Goal: Task Accomplishment & Management: Complete application form

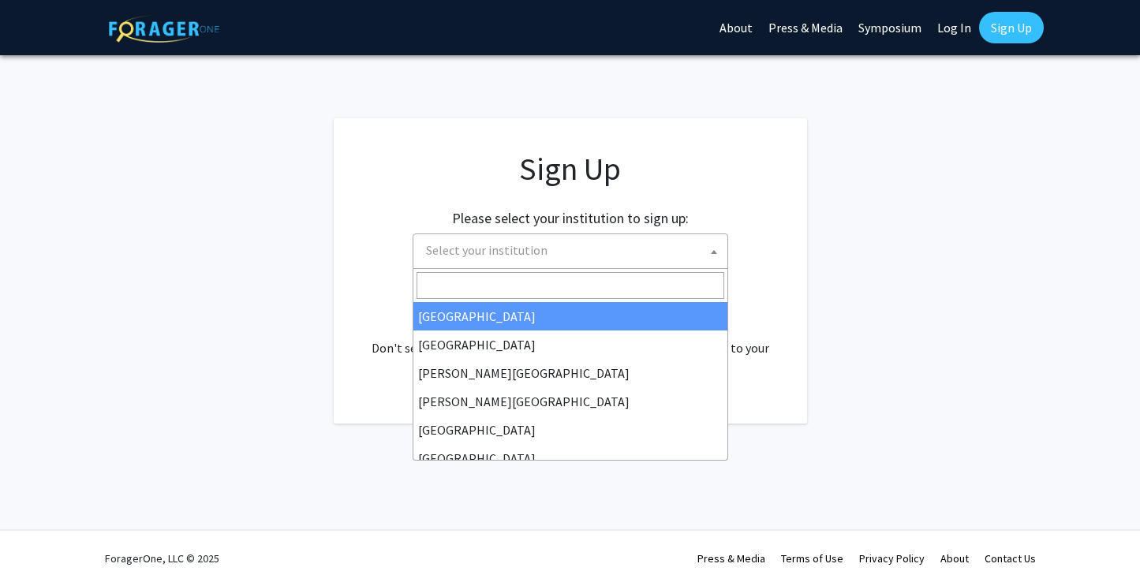
click at [546, 264] on span "Select your institution" at bounding box center [574, 250] width 308 height 32
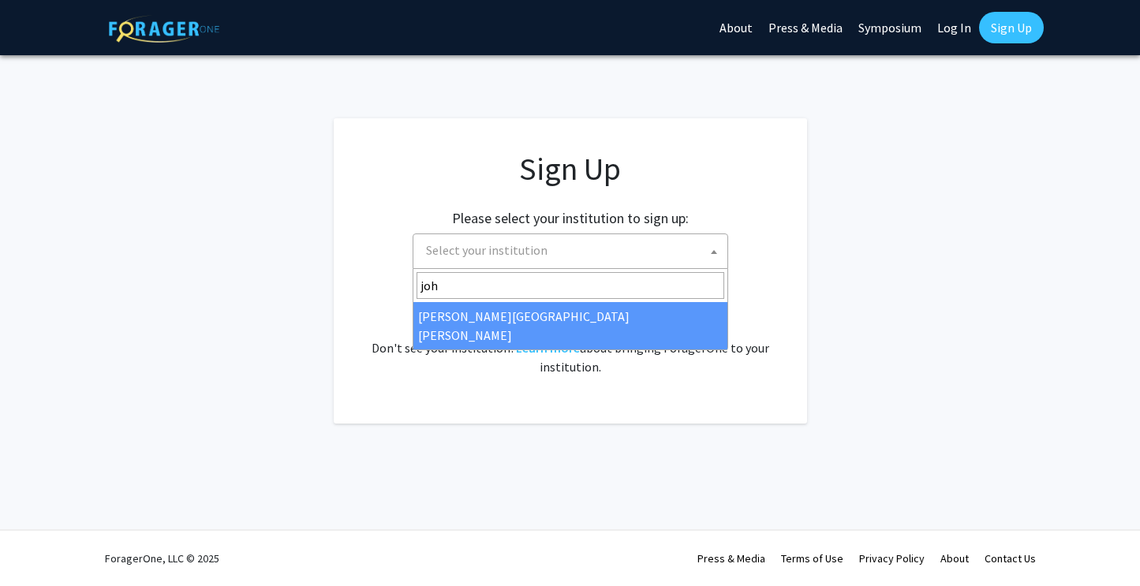
type input "john"
select select "1"
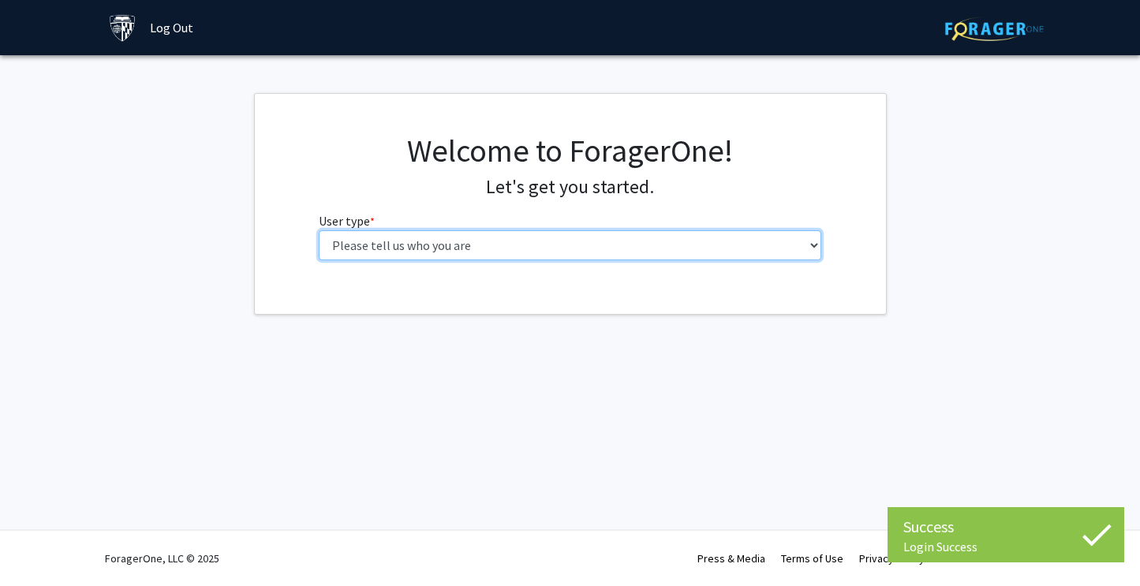
click at [575, 249] on select "Please tell us who you are Undergraduate Student Master's Student Doctoral Cand…" at bounding box center [570, 245] width 503 height 30
select select "1: undergrad"
click at [319, 230] on select "Please tell us who you are Undergraduate Student Master's Student Doctoral Cand…" at bounding box center [570, 245] width 503 height 30
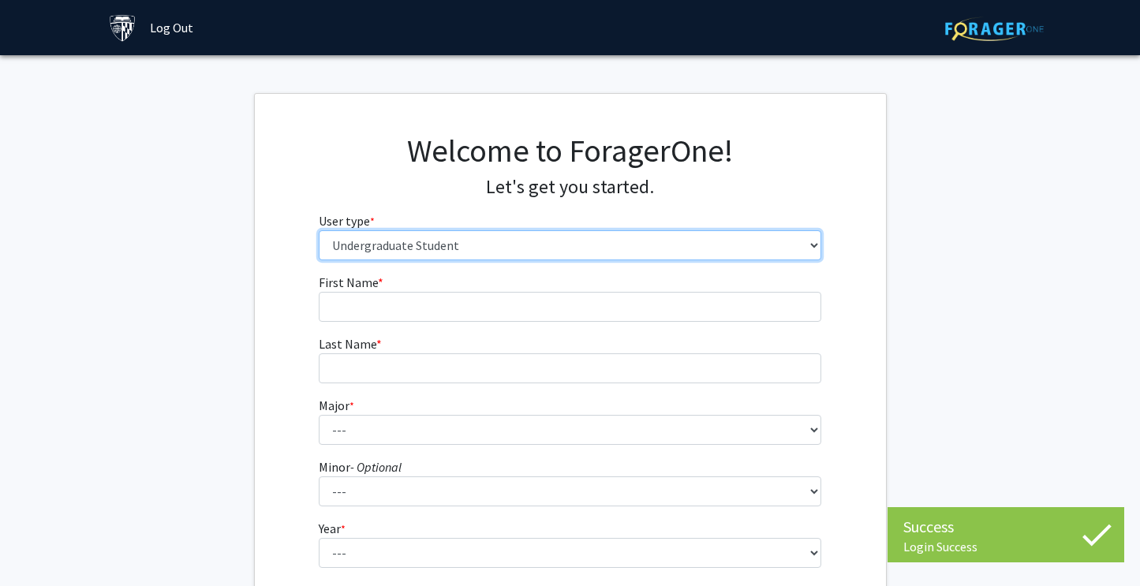
scroll to position [221, 0]
